Goal: Task Accomplishment & Management: Use online tool/utility

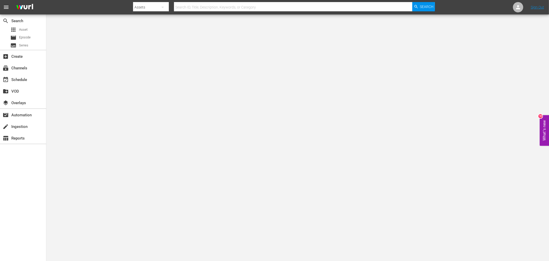
click at [228, 9] on input "text" at bounding box center [293, 7] width 239 height 12
click at [215, 6] on input "text" at bounding box center [293, 7] width 239 height 12
click at [213, 1] on div at bounding box center [284, 1] width 302 height 1
click at [212, 8] on input "text" at bounding box center [293, 7] width 239 height 12
type input "gatling gun"
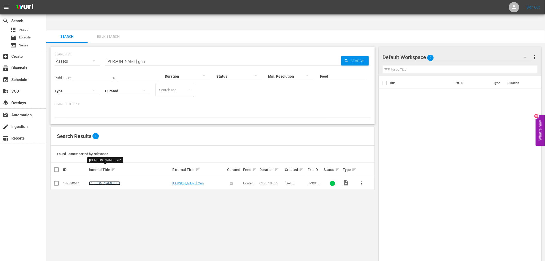
click at [100, 137] on link "[PERSON_NAME] Gun" at bounding box center [104, 183] width 31 height 4
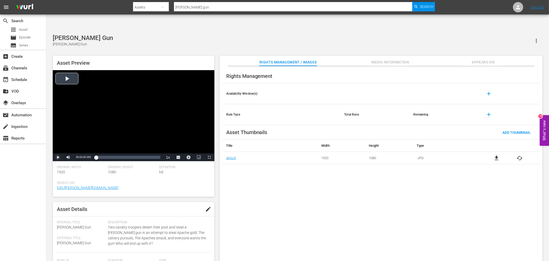
click at [58, 137] on span "Video Player" at bounding box center [58, 157] width 0 height 0
click at [203, 137] on button "edit" at bounding box center [208, 209] width 12 height 12
type textarea "TGatling Gun"
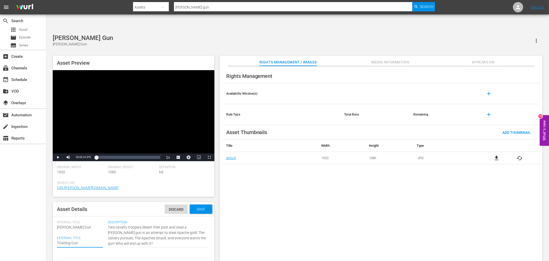
type textarea "ThGatling Gun"
type textarea "TheGatling Gun"
type textarea "The [PERSON_NAME] Gun"
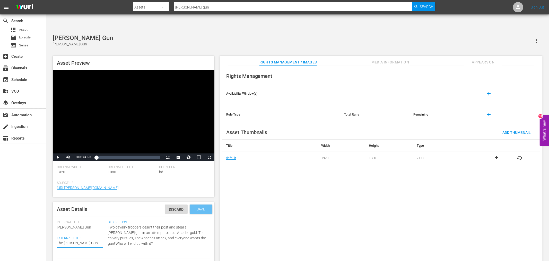
type textarea "The [PERSON_NAME] Gun"
click at [197, 137] on span "Save" at bounding box center [201, 209] width 17 height 4
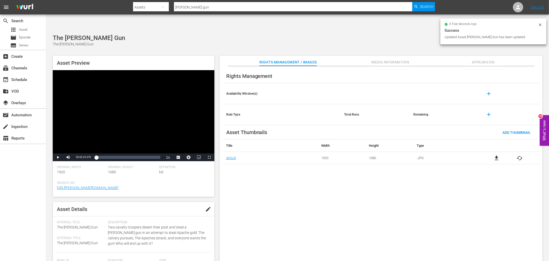
click at [260, 137] on div "Rights Management Availability Window(s) add Rule Type Total Runs Remaining add…" at bounding box center [381, 167] width 323 height 203
click at [318, 23] on icon at bounding box center [541, 25] width 4 height 4
click at [318, 59] on span "Appears On" at bounding box center [483, 62] width 39 height 6
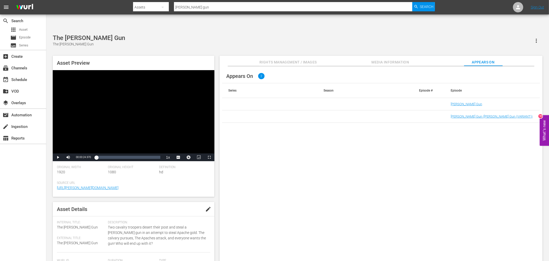
click at [318, 59] on span "Media Information" at bounding box center [390, 62] width 39 height 6
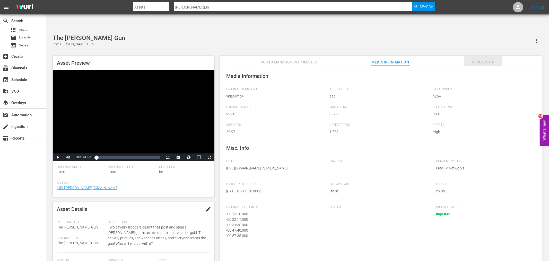
click at [318, 59] on span "Appears On" at bounding box center [483, 62] width 39 height 6
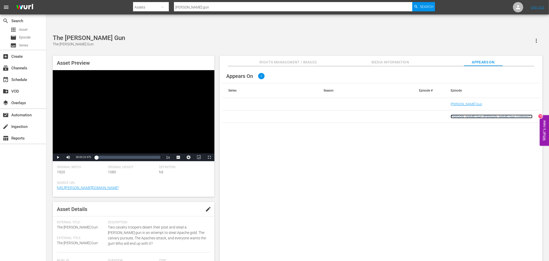
click at [318, 114] on link "Gatling Gun (Gatling Gun (VARIANT))" at bounding box center [492, 116] width 82 height 4
click at [318, 102] on link "[PERSON_NAME] Gun" at bounding box center [466, 104] width 31 height 4
click at [280, 137] on div "Appears On 2 Series Season Episode # Episode Gatling Gun Gatling Gun (Gatling G…" at bounding box center [381, 167] width 323 height 203
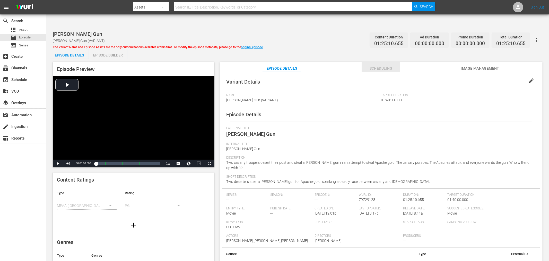
click at [387, 65] on span "Scheduling" at bounding box center [381, 68] width 39 height 6
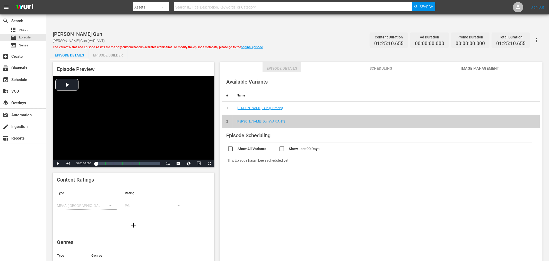
click at [291, 65] on span "Episode Details" at bounding box center [282, 68] width 39 height 6
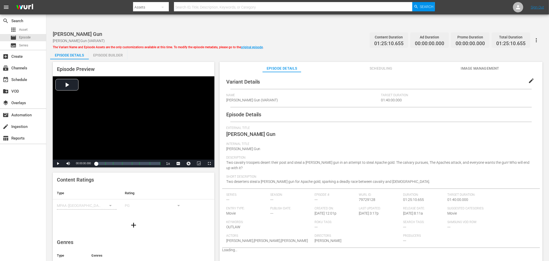
click at [529, 78] on span "edit" at bounding box center [532, 81] width 6 height 6
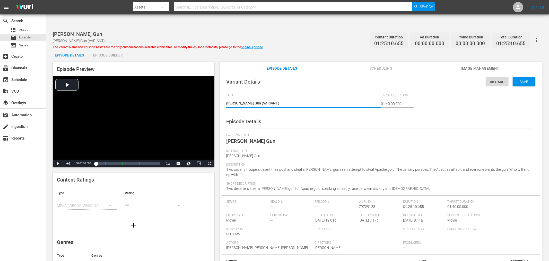
type textarea "TGatling Gun (VARIANT)"
type textarea "ThGatling Gun (VARIANT)"
type textarea "TheGatling Gun (VARIANT)"
type textarea "The Gatling Gun (VARIANT)"
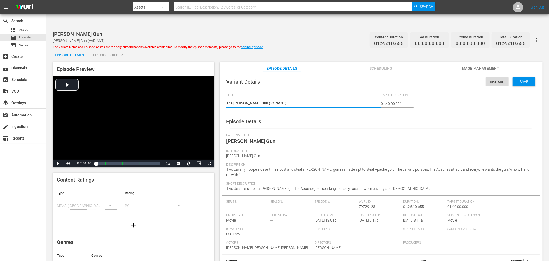
type textarea "The Gatling Gun (VARIANT)"
click at [251, 138] on span "[PERSON_NAME] Gun" at bounding box center [250, 141] width 49 height 6
click at [248, 138] on span "[PERSON_NAME] Gun" at bounding box center [250, 141] width 49 height 6
click at [241, 154] on span "[PERSON_NAME] Gun" at bounding box center [243, 156] width 34 height 4
click at [386, 114] on div "Episode Details External Title Gatling Gun Internal Title Gatling Gun Descripti…" at bounding box center [381, 197] width 318 height 166
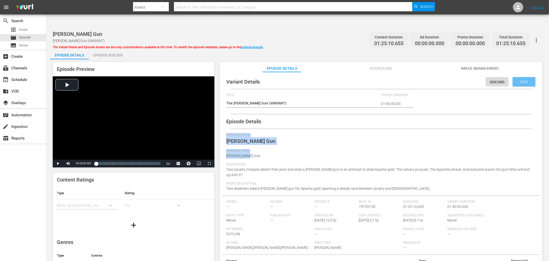
click at [520, 80] on span "Save" at bounding box center [524, 82] width 17 height 4
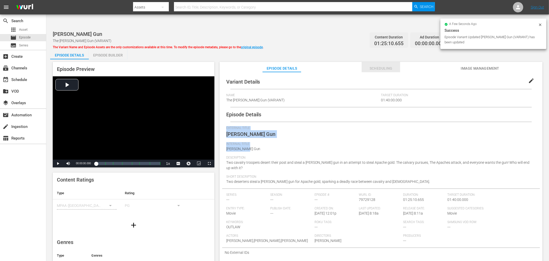
click at [399, 65] on span "Scheduling" at bounding box center [381, 68] width 39 height 6
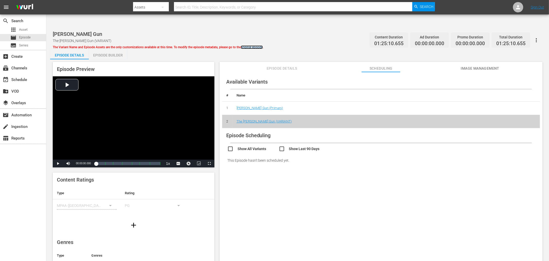
click at [249, 45] on link "original episode" at bounding box center [252, 47] width 22 height 4
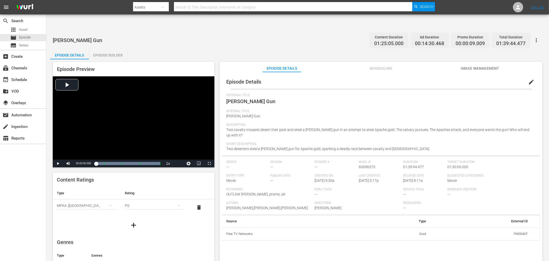
click at [530, 79] on span "edit" at bounding box center [532, 82] width 6 height 6
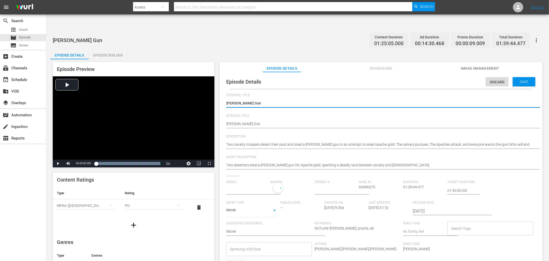
type input "No Series"
type textarea "TGatling Gun"
type textarea "ThGatling Gun"
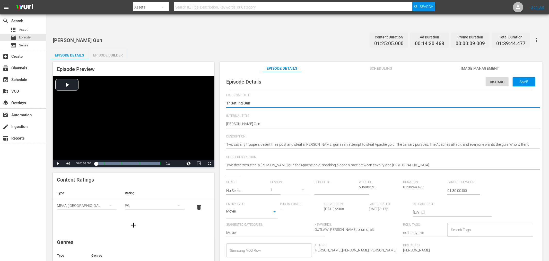
type textarea "TheGatling Gun"
type textarea "The [PERSON_NAME] Gun"
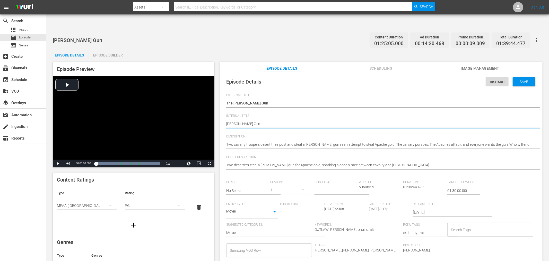
type textarea "Gatling Gun,"
type textarea "Gatling Gun, T"
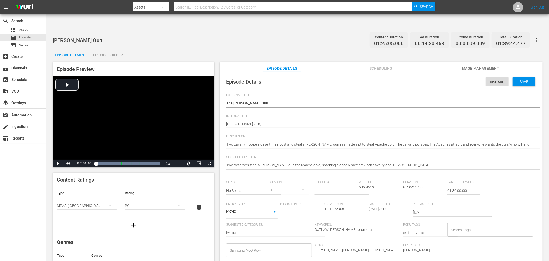
type textarea "Gatling Gun, T"
type textarea "Gatling Gun, Th"
type textarea "Gatling Gun, The"
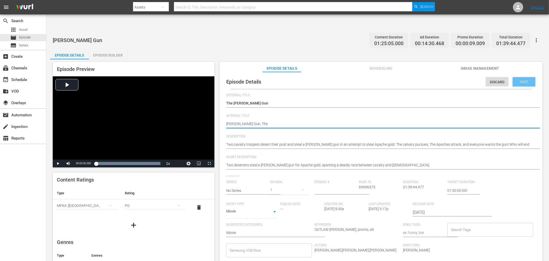
click at [519, 77] on div "Save" at bounding box center [524, 81] width 23 height 9
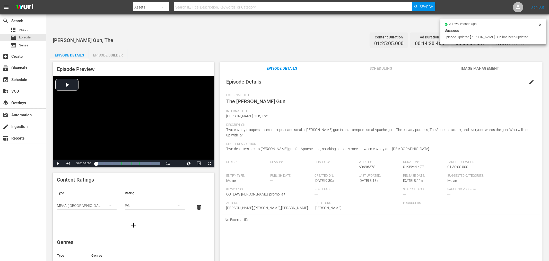
click at [451, 221] on div "Episode Details edit External Title The Gatling Gun Internal Title Gatling Gun,…" at bounding box center [381, 172] width 323 height 201
